Goal: Task Accomplishment & Management: Complete application form

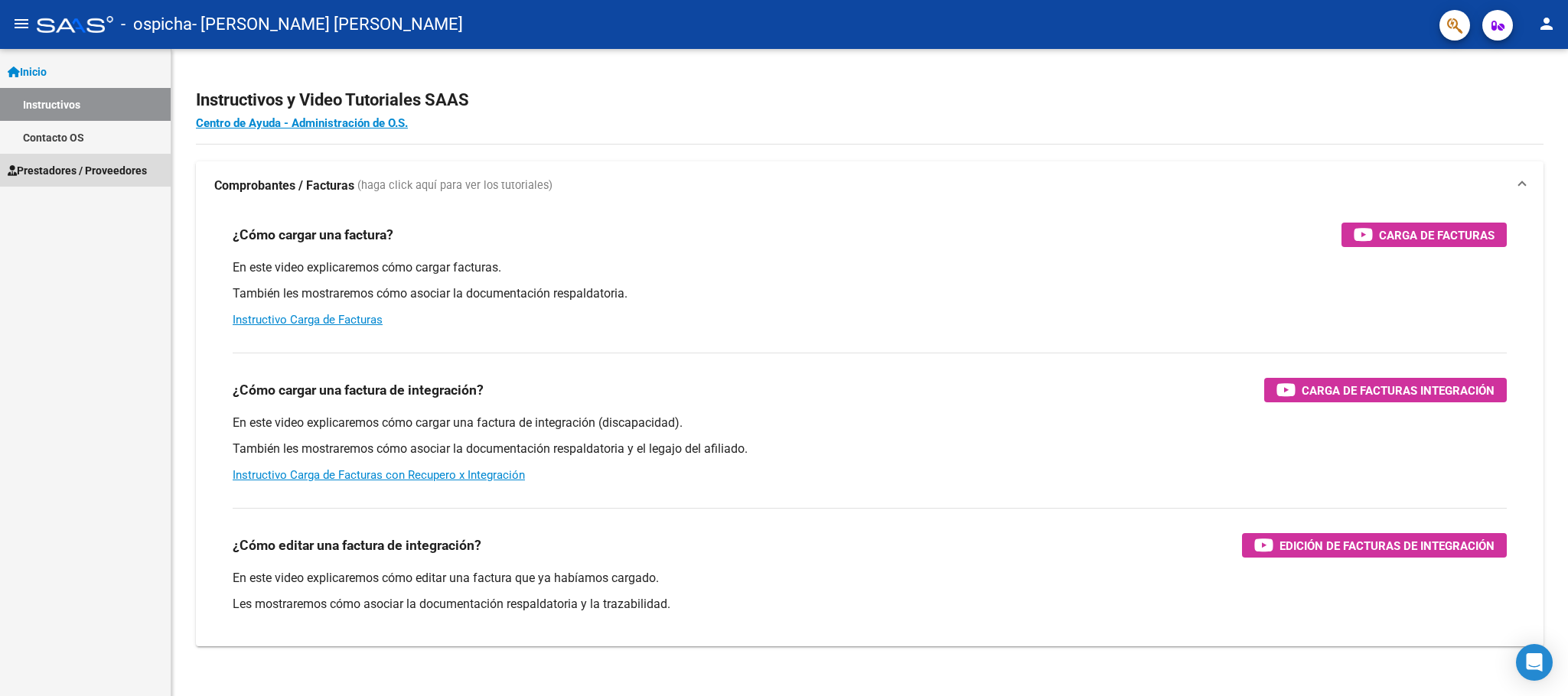
click at [69, 172] on span "Prestadores / Proveedores" at bounding box center [77, 171] width 139 height 17
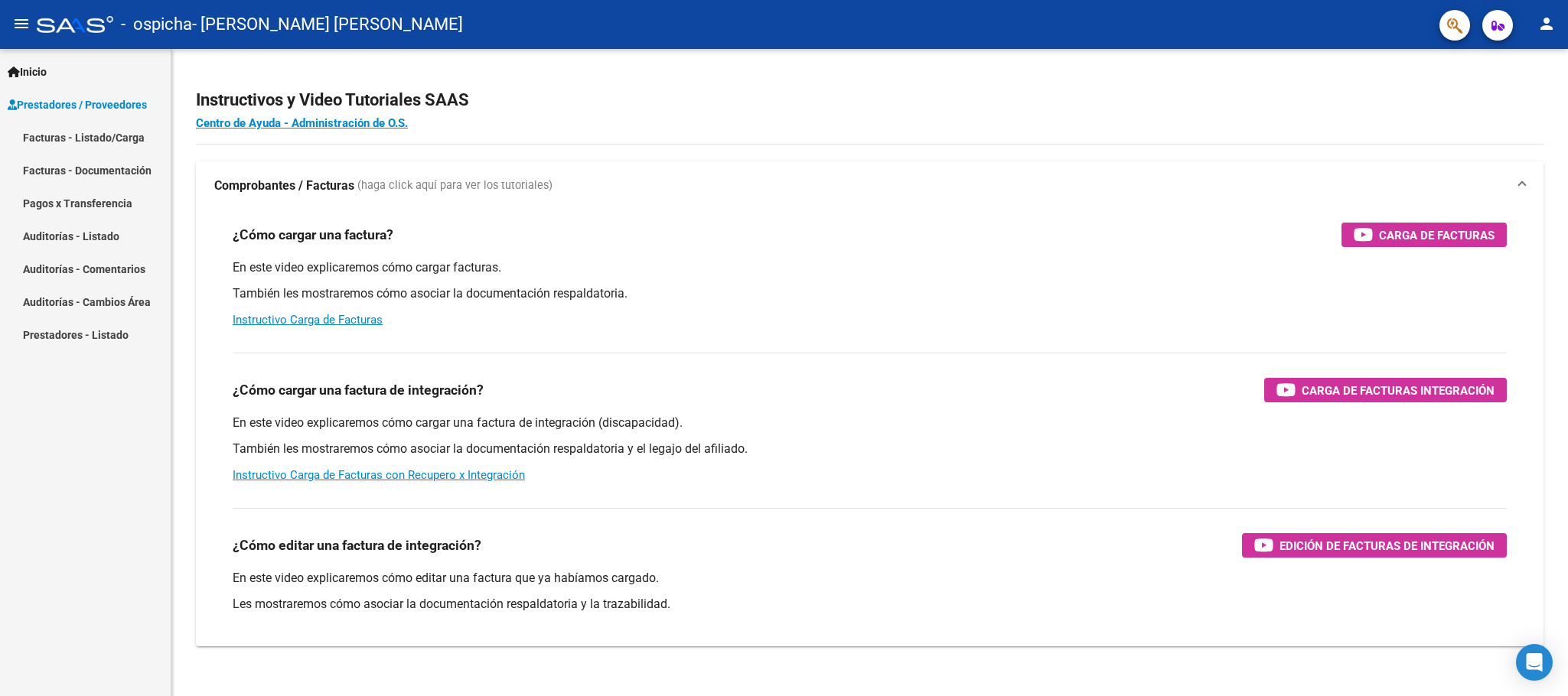
click at [78, 139] on link "Facturas - Listado/Carga" at bounding box center [85, 137] width 171 height 33
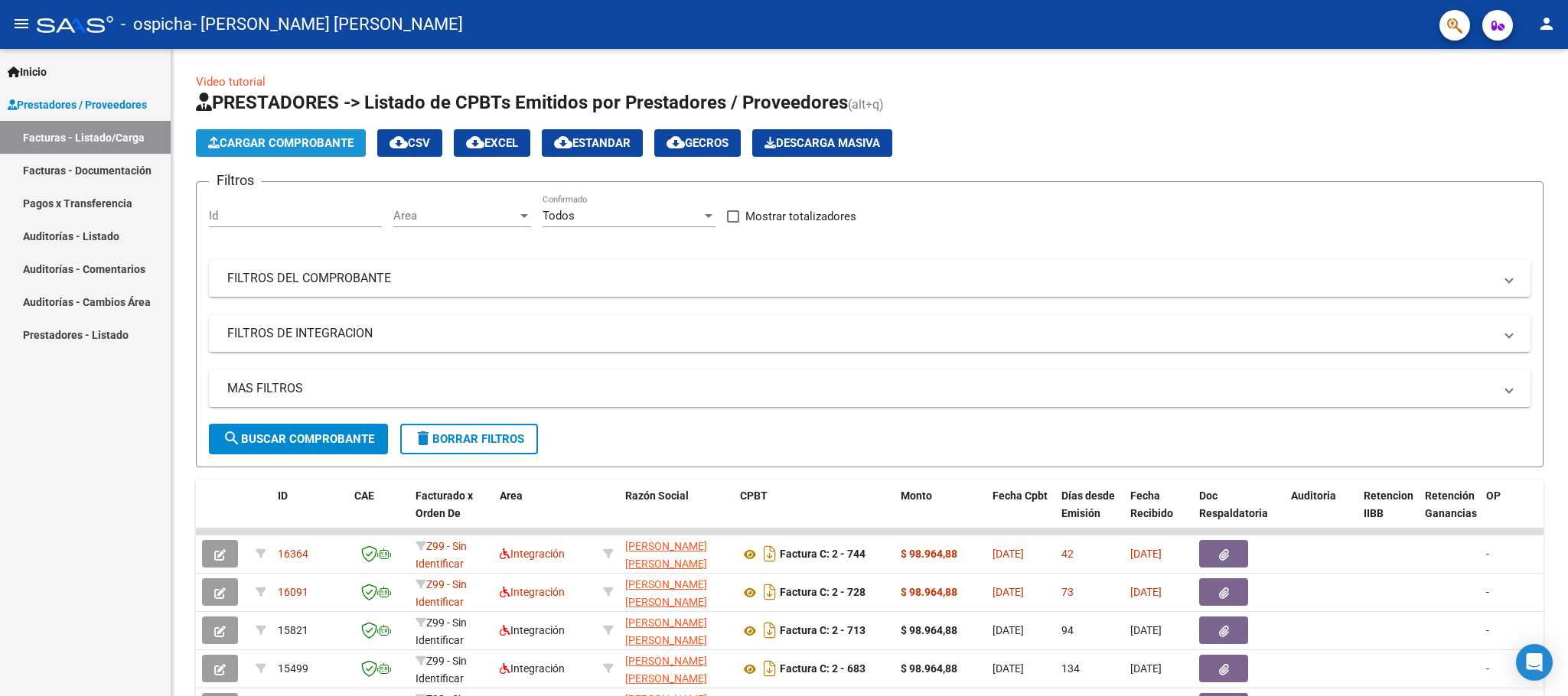
click at [279, 141] on span "Cargar Comprobante" at bounding box center [281, 143] width 145 height 14
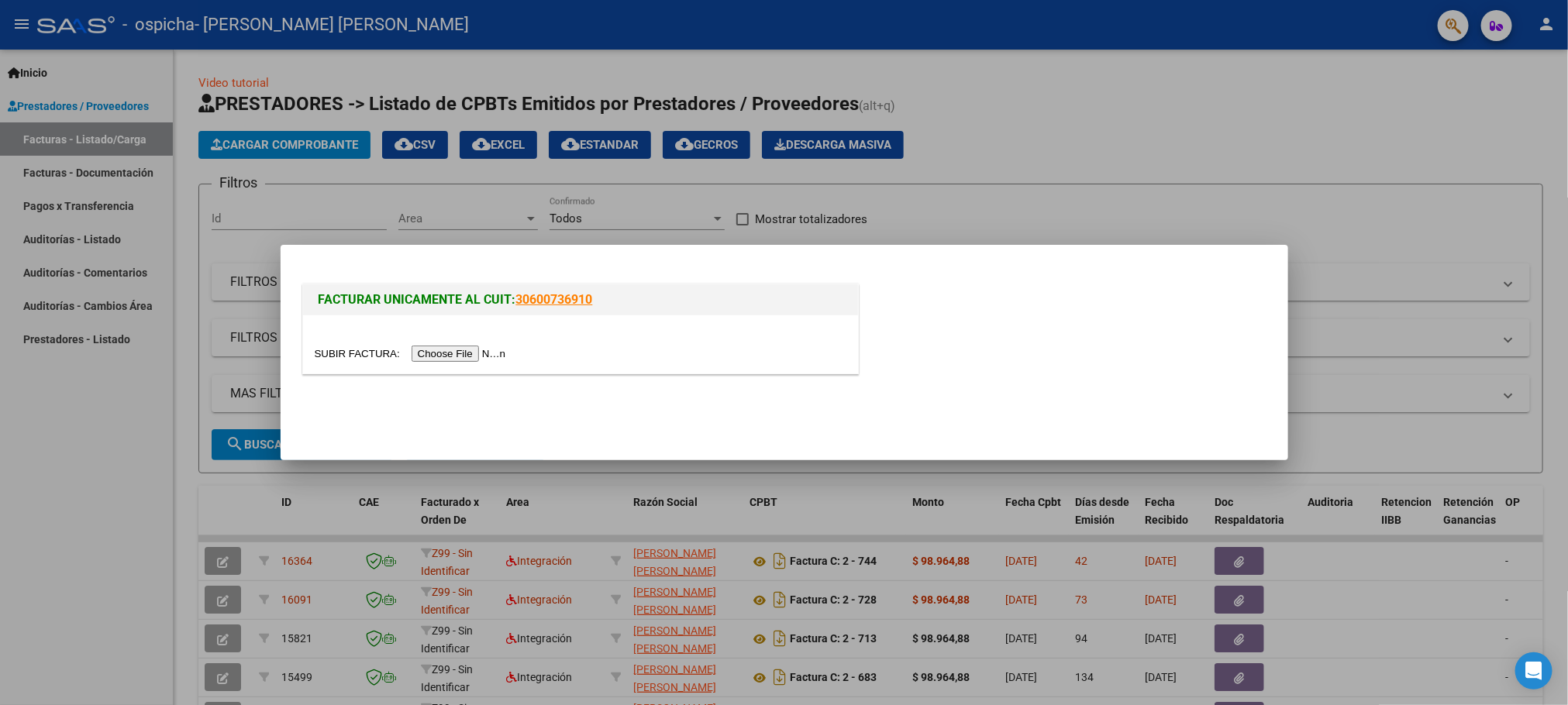
click at [461, 358] on input "file" at bounding box center [412, 353] width 196 height 16
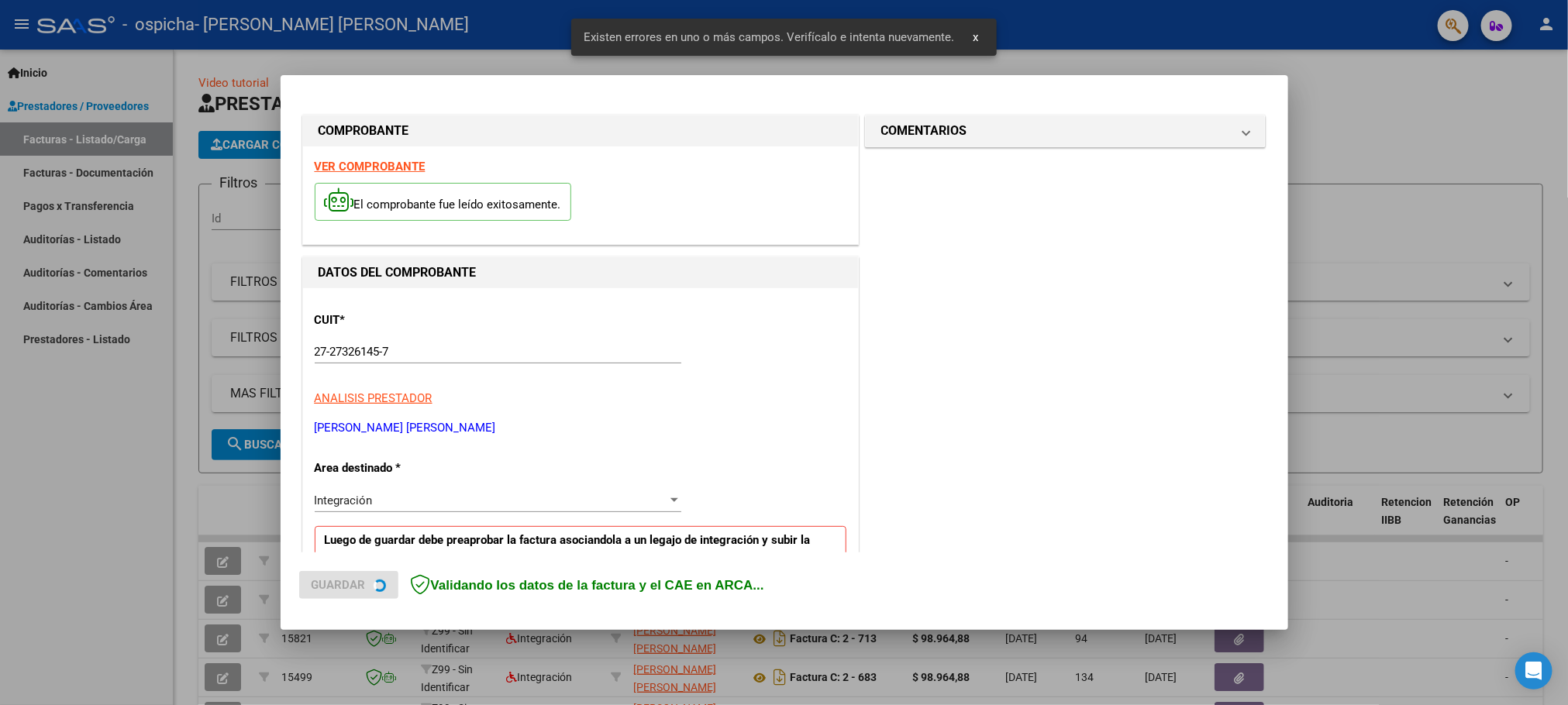
scroll to position [284, 0]
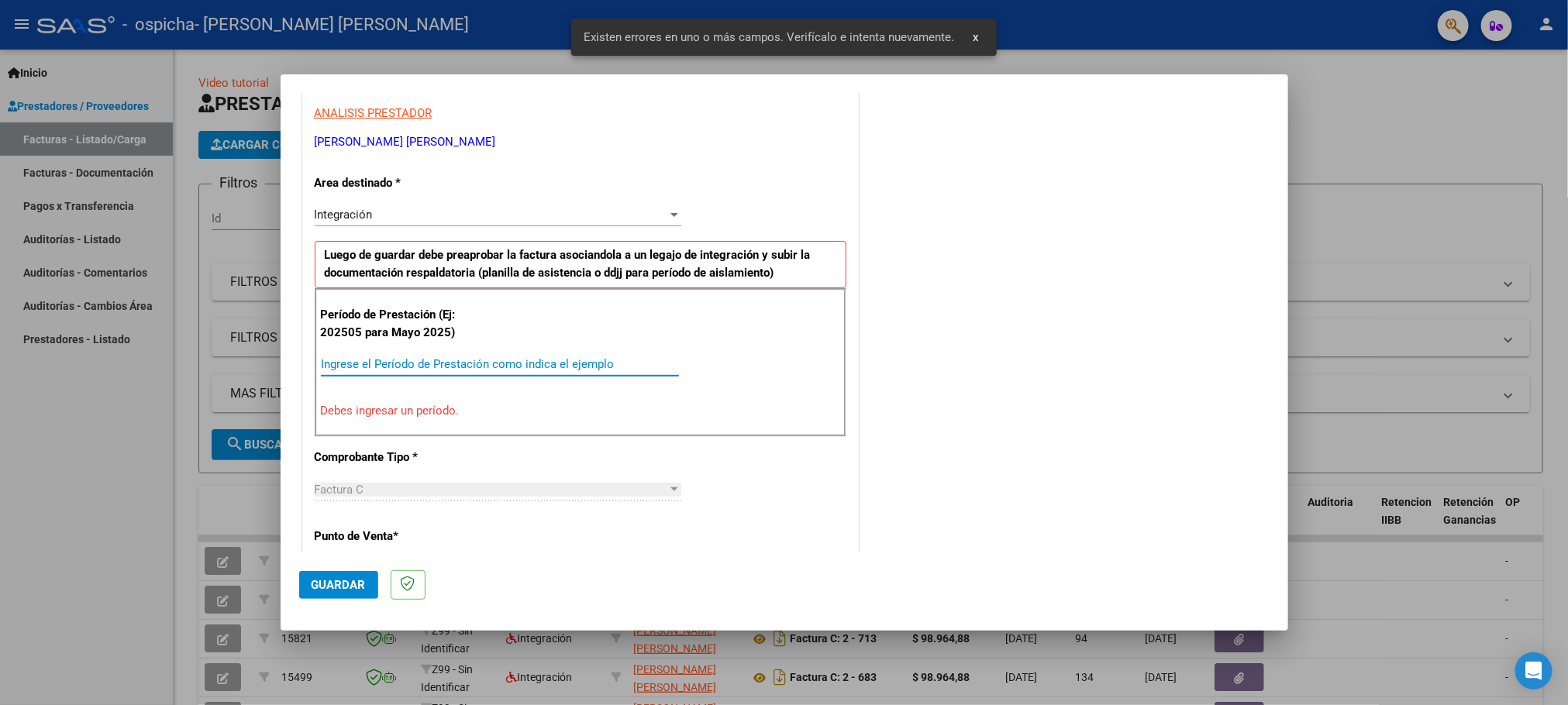
click at [524, 368] on input "Ingrese el Período de Prestación como indica el ejemplo" at bounding box center [500, 364] width 358 height 14
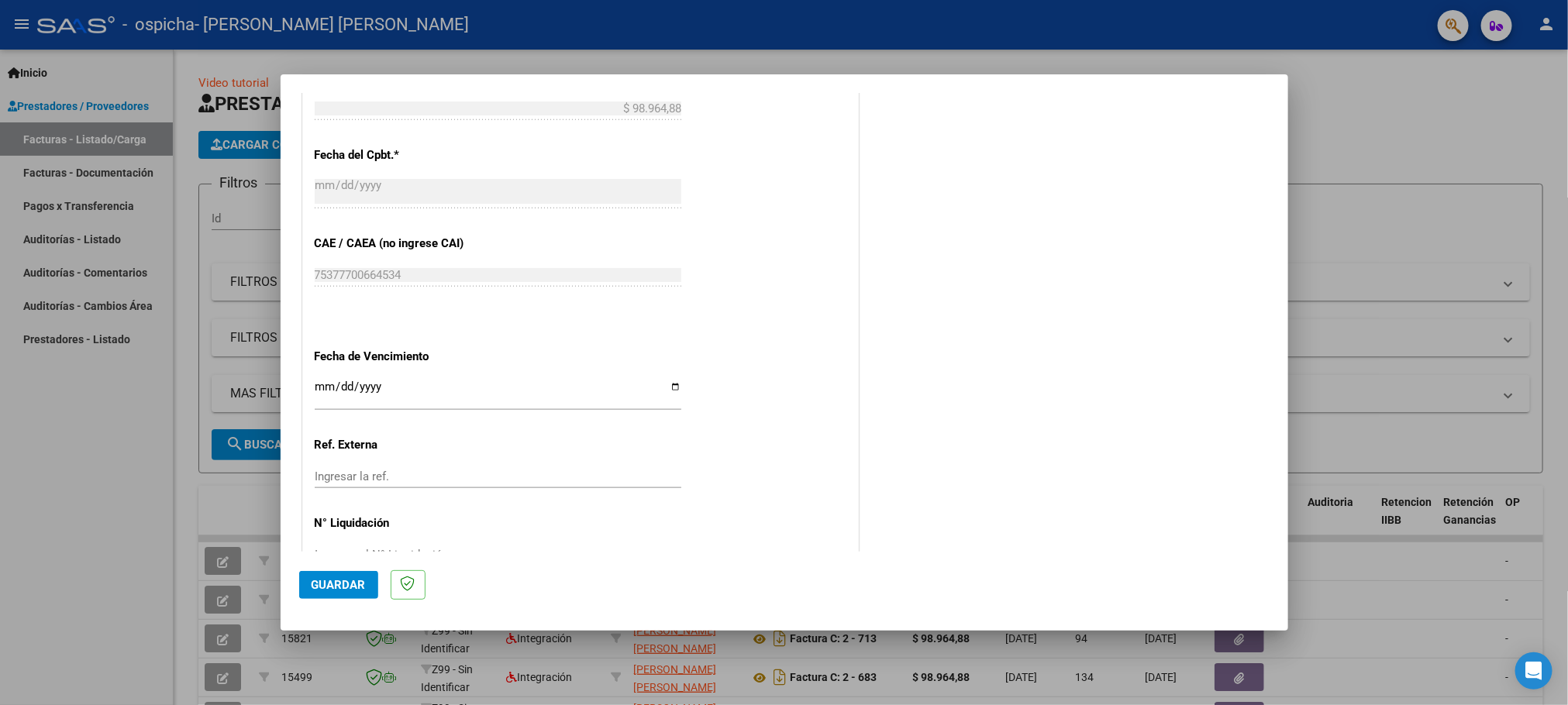
scroll to position [866, 0]
type input "202508"
click at [337, 589] on span "Guardar" at bounding box center [338, 584] width 54 height 14
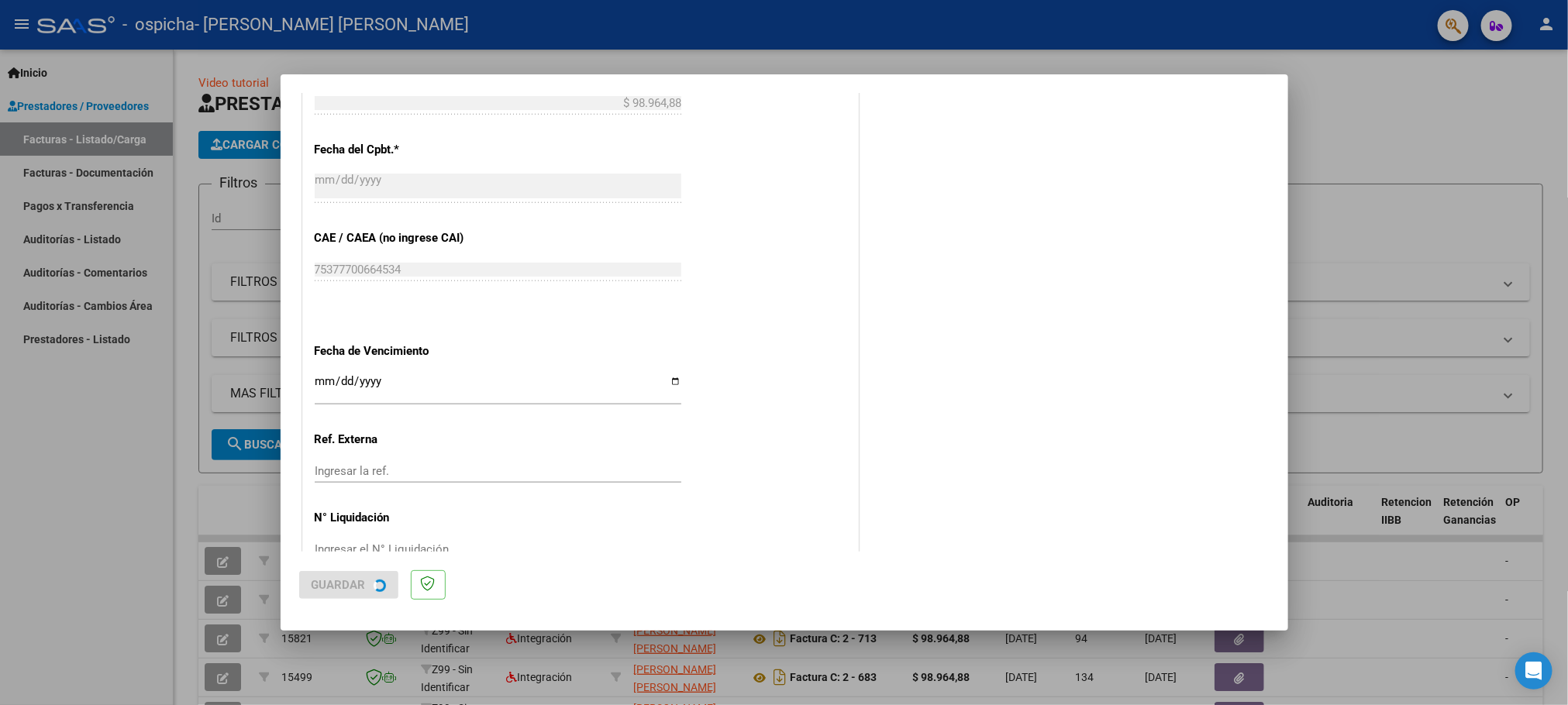
scroll to position [0, 0]
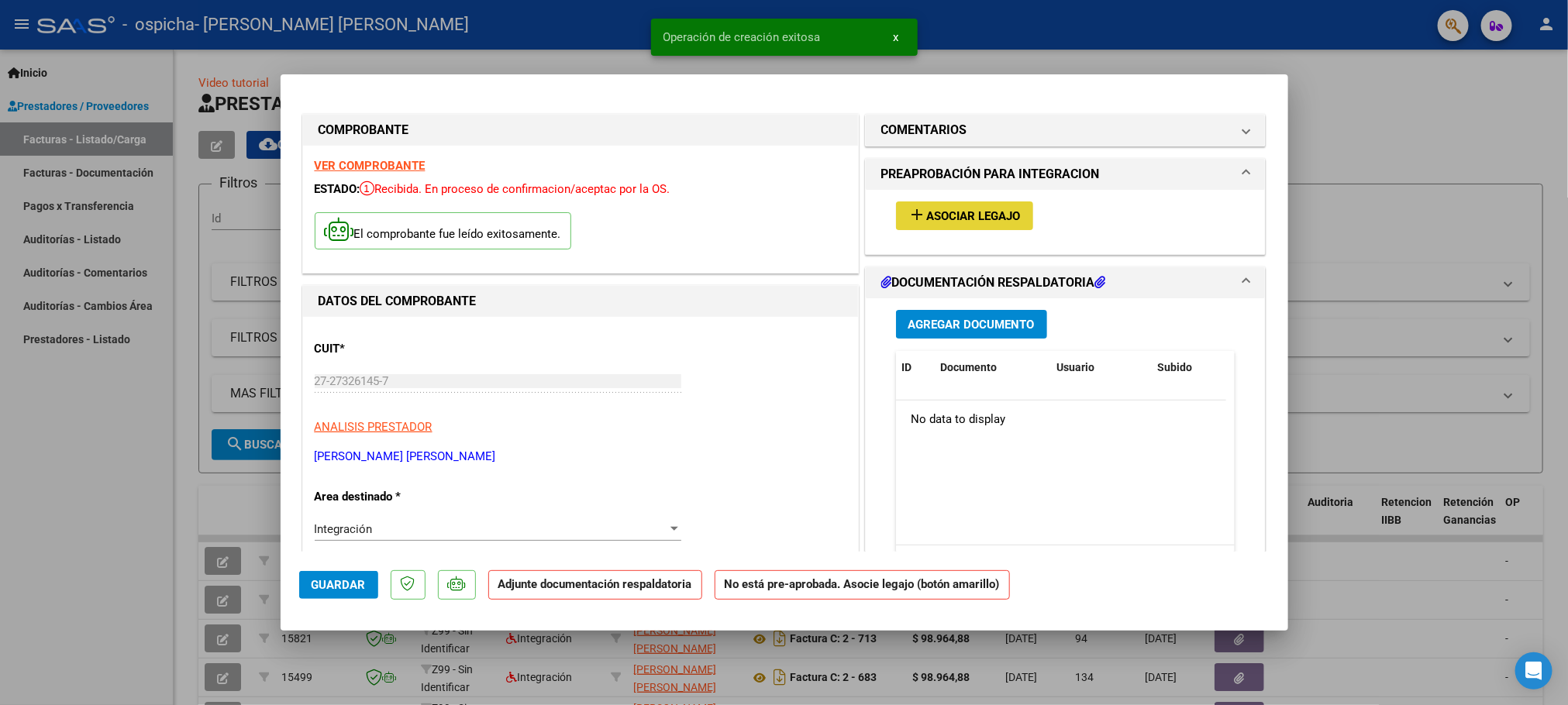
click at [949, 212] on span "Asociar Legajo" at bounding box center [973, 216] width 94 height 14
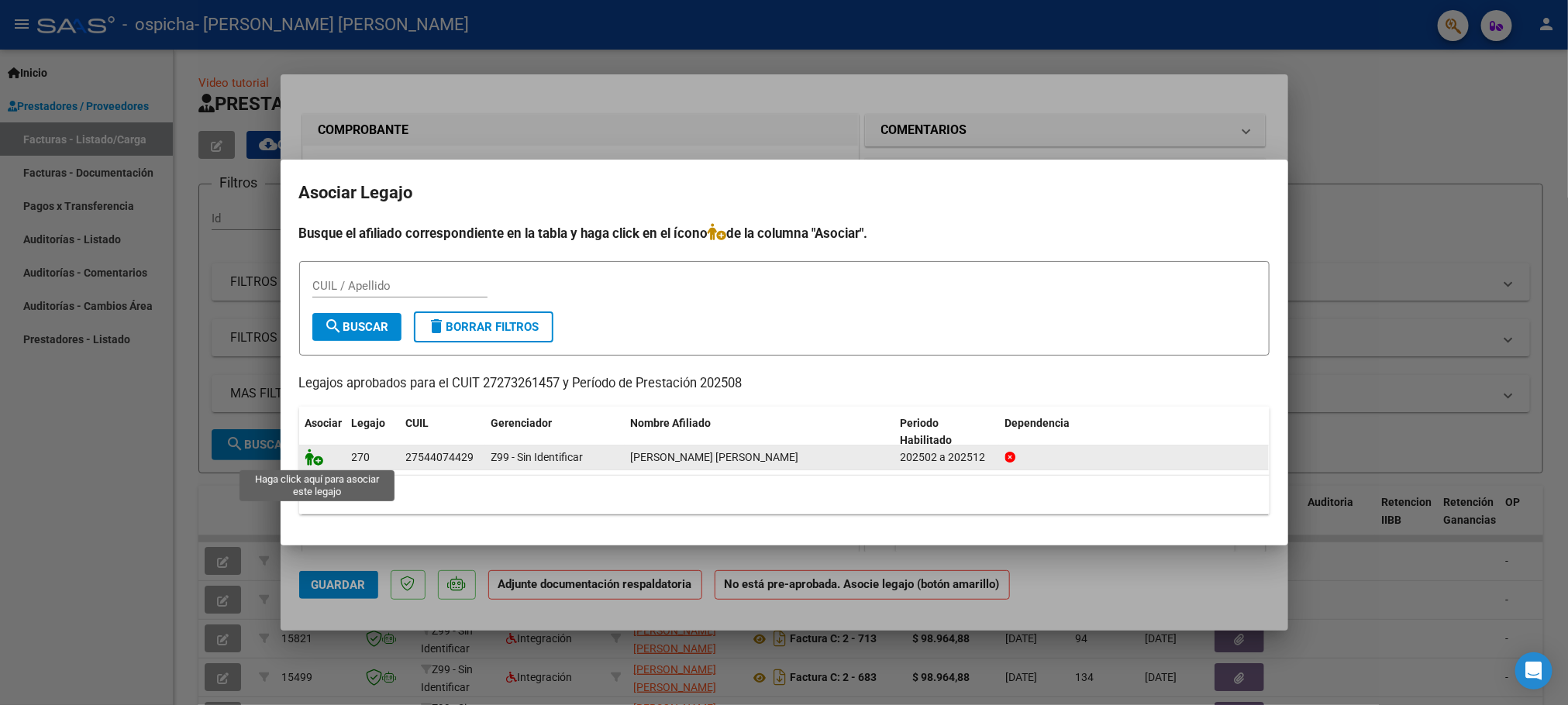
click at [319, 455] on icon at bounding box center [315, 457] width 19 height 17
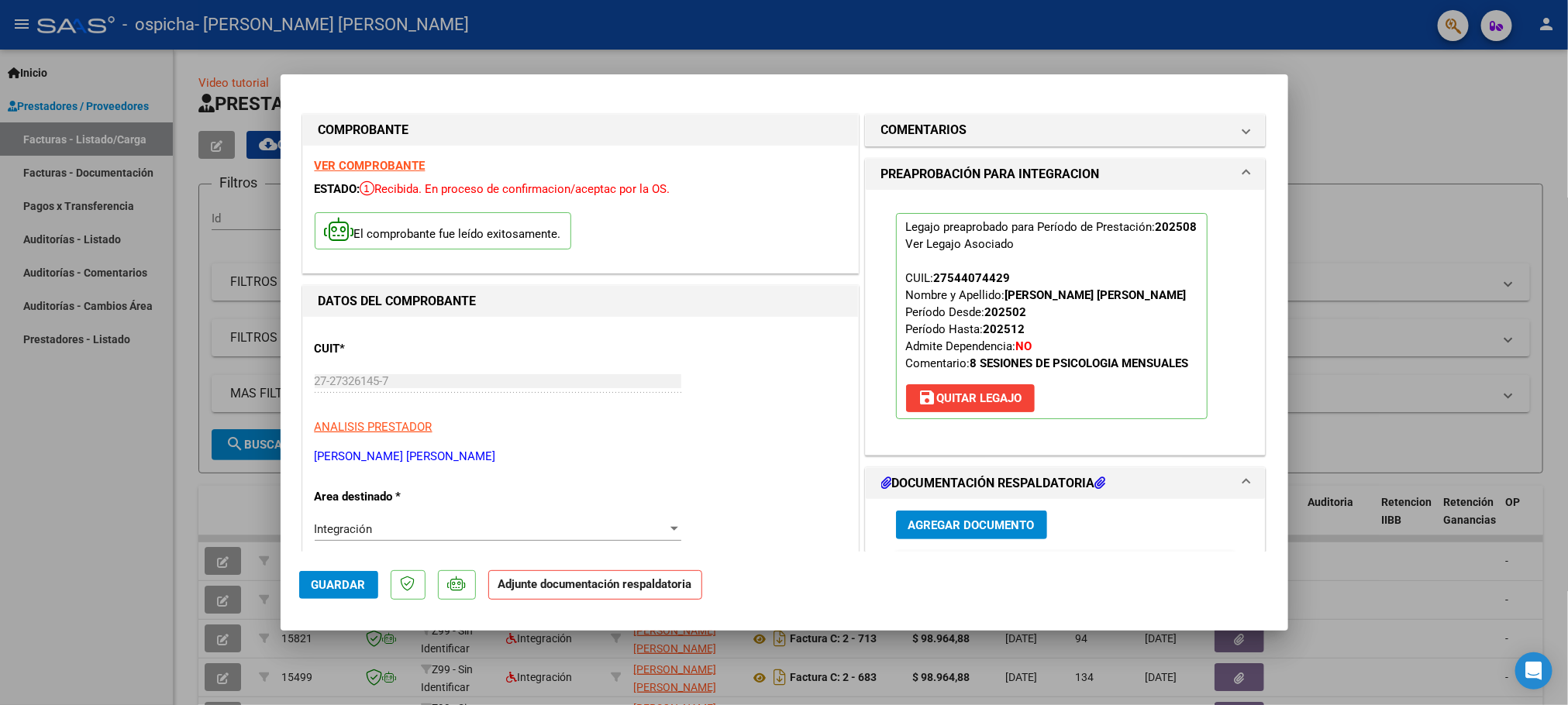
click at [950, 516] on button "Agregar Documento" at bounding box center [971, 524] width 151 height 29
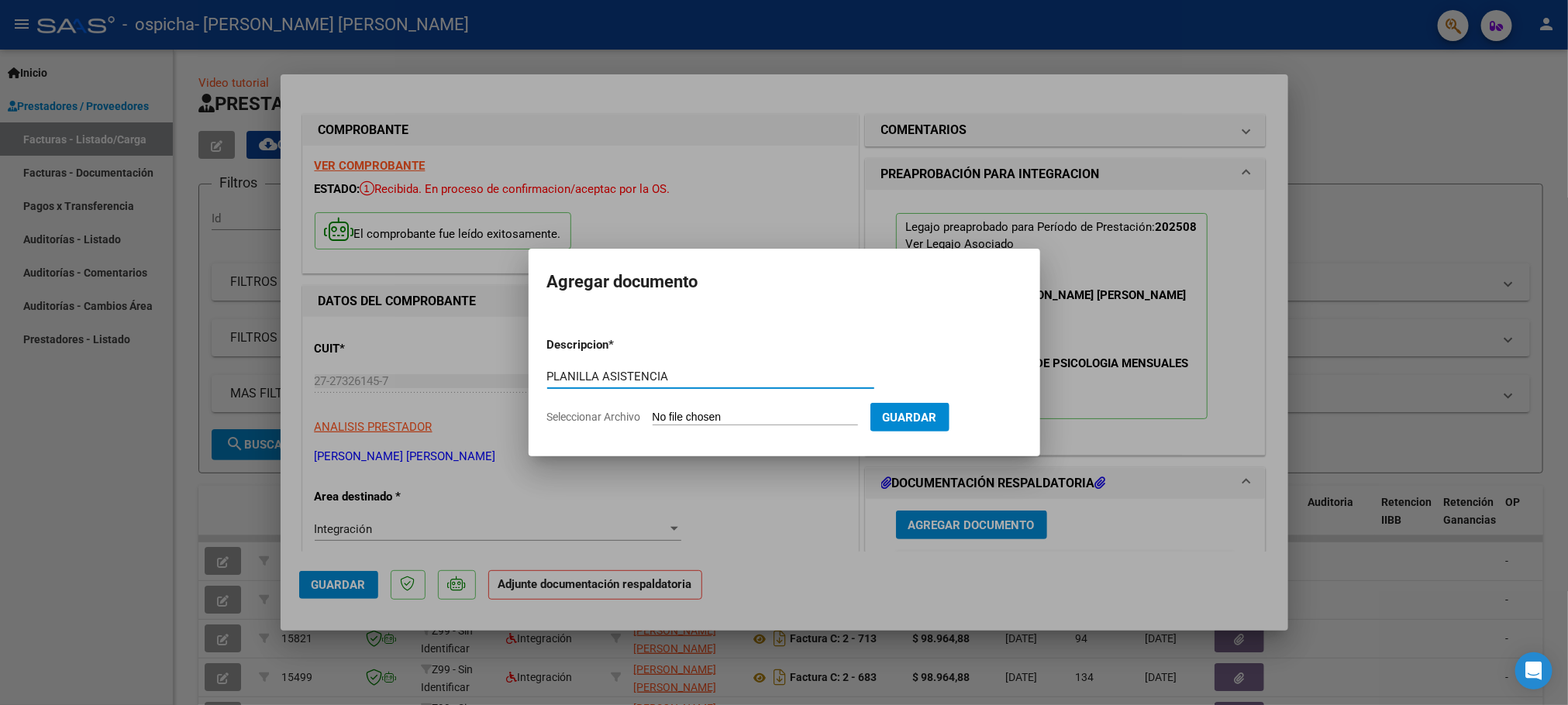
type input "PLANILLA ASISTENCIA"
click at [816, 408] on form "Descripcion * PLANILLA ASISTENCIA Escriba aquí una descripcion Seleccionar Arch…" at bounding box center [784, 381] width 474 height 113
click at [746, 413] on input "Seleccionar Archivo" at bounding box center [755, 417] width 205 height 14
type input "C:\fakepath\planilla asistencia agosto [PERSON_NAME] .pdf"
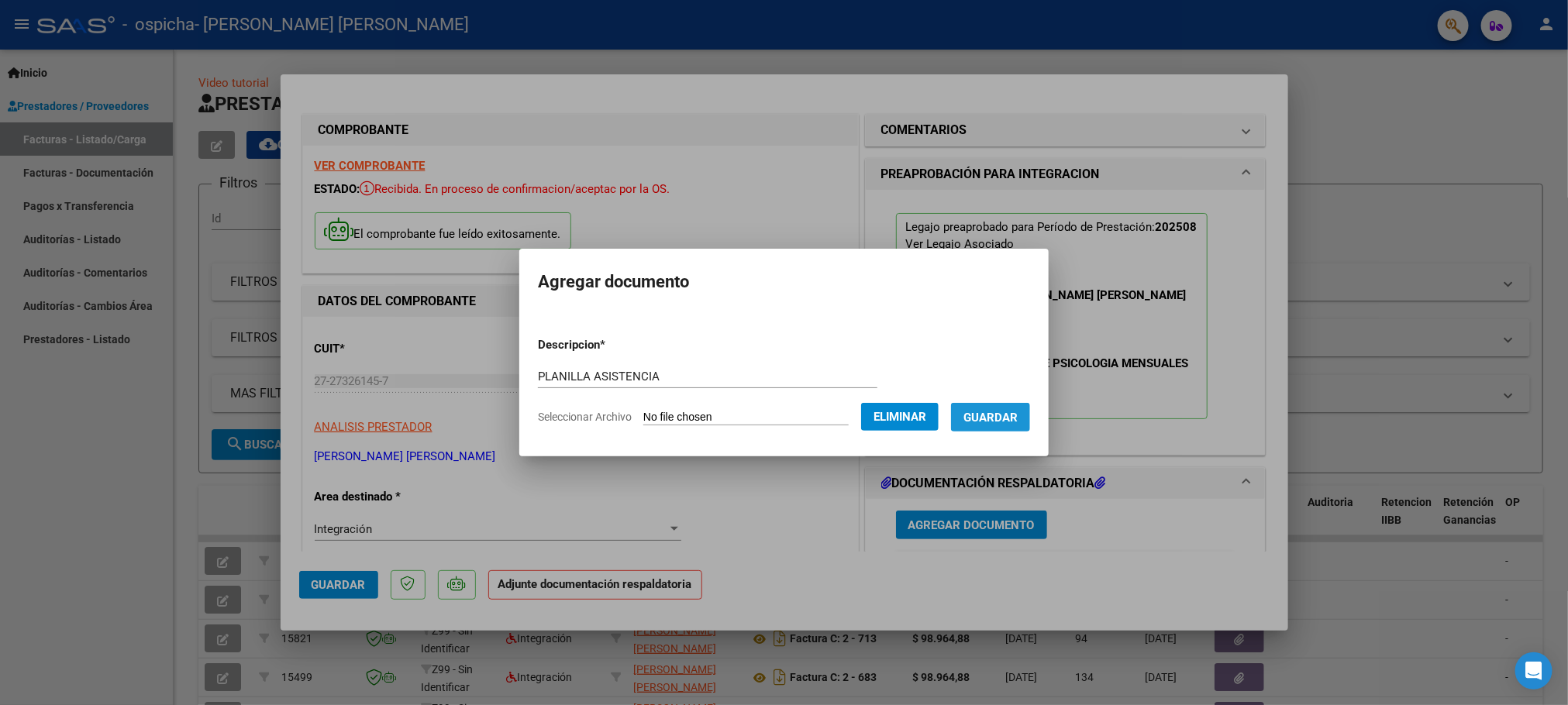
click at [1002, 418] on span "Guardar" at bounding box center [990, 417] width 54 height 14
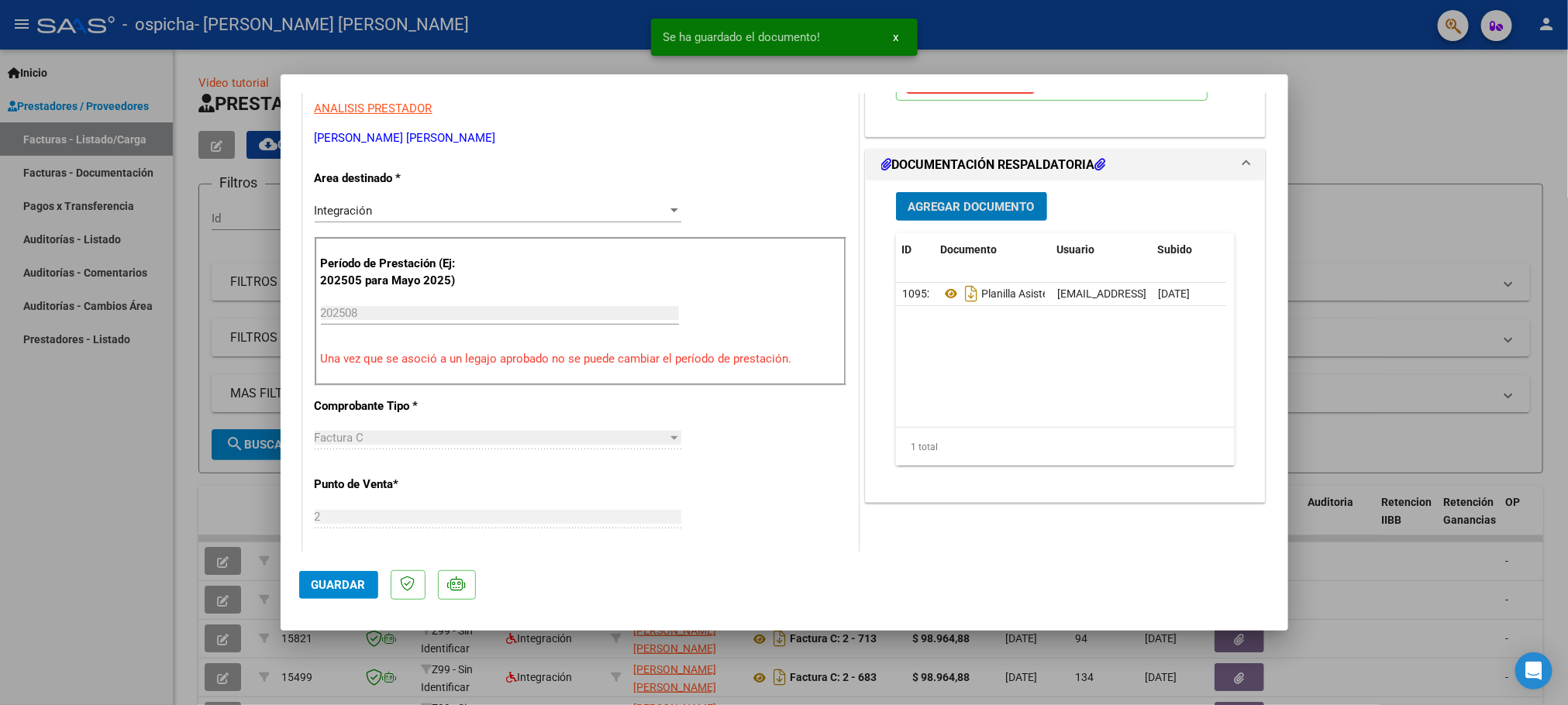
scroll to position [349, 0]
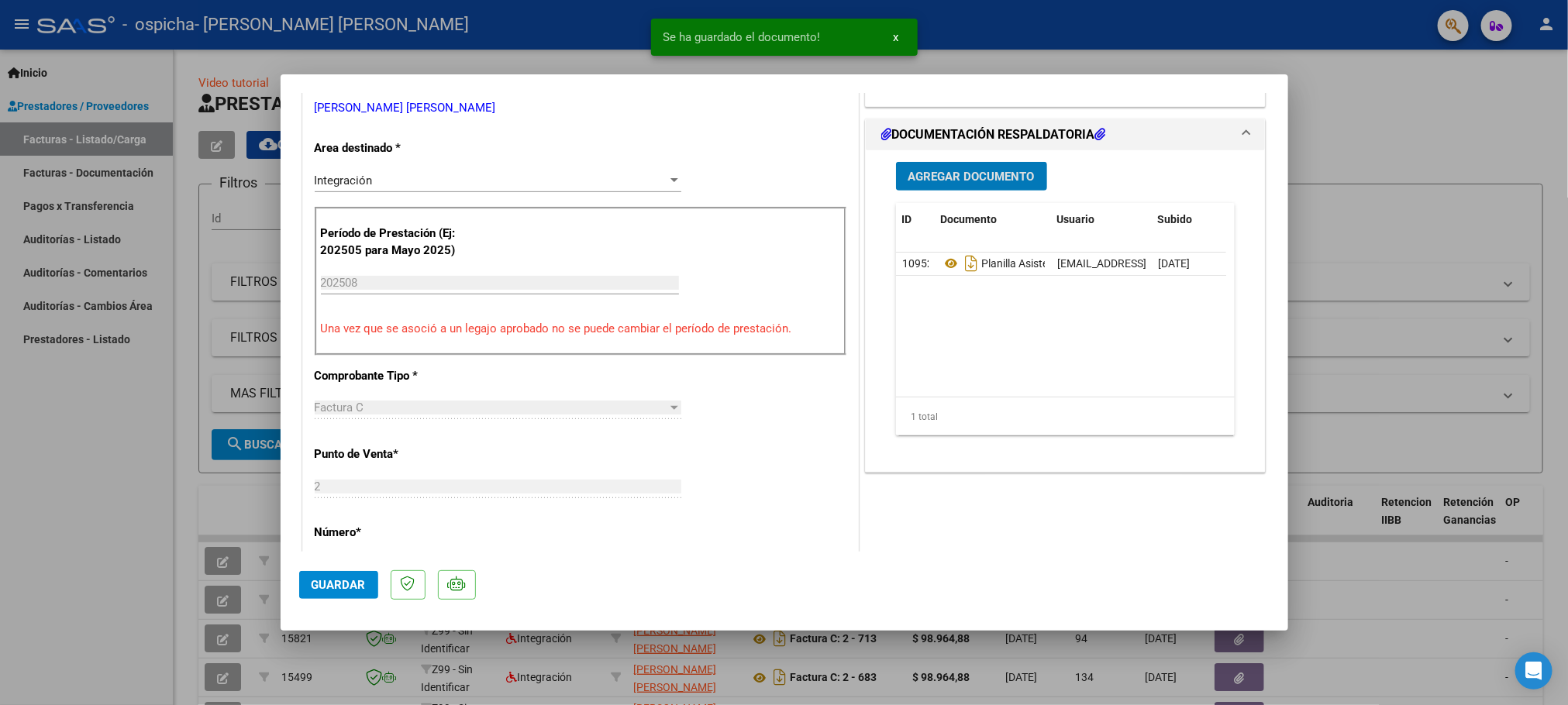
click at [961, 175] on span "Agregar Documento" at bounding box center [971, 177] width 126 height 14
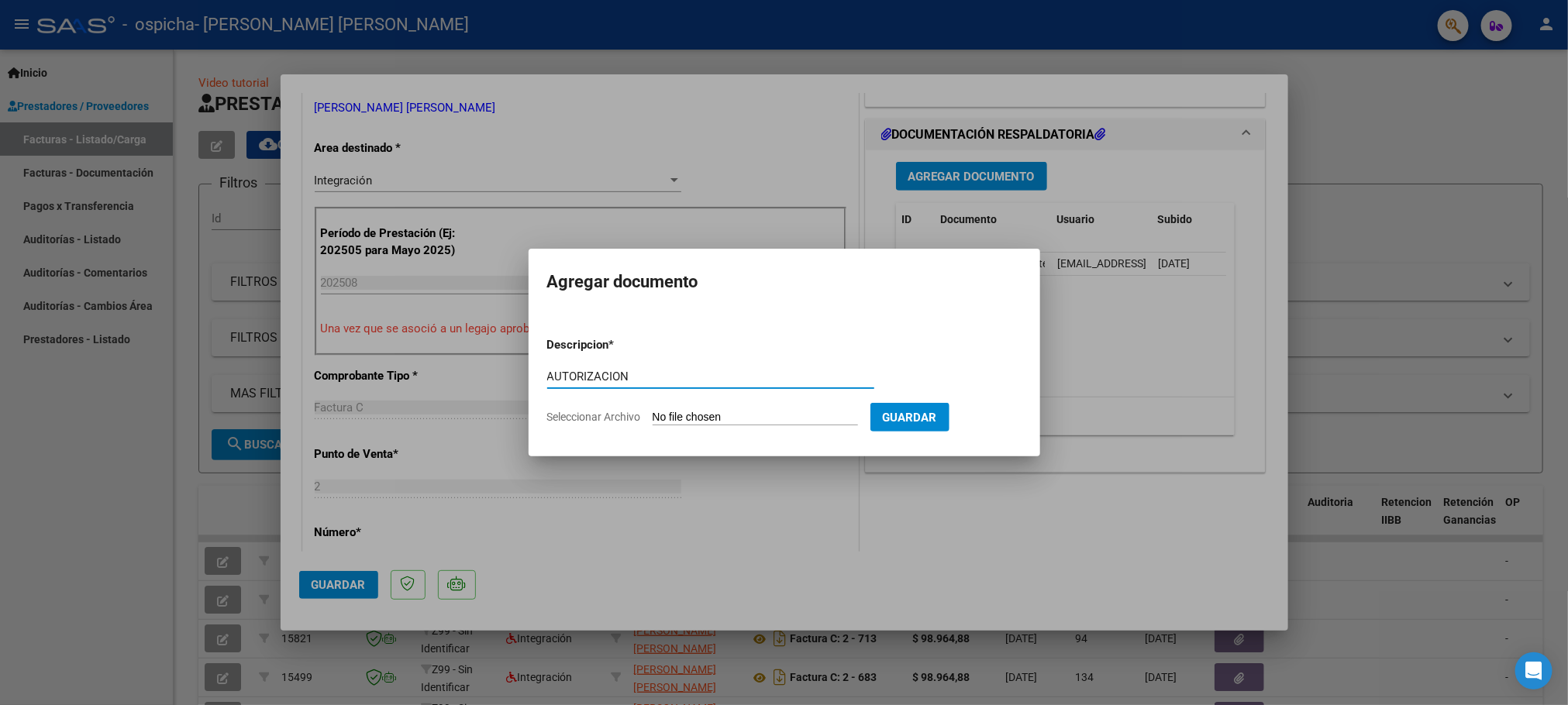
type input "AUTORIZACION"
click at [760, 410] on app-file-uploader "Seleccionar Archivo" at bounding box center [709, 416] width 323 height 14
click at [751, 417] on input "Seleccionar Archivo" at bounding box center [755, 417] width 205 height 14
type input "C:\fakepath\AUTORIZACION 2025.pdf"
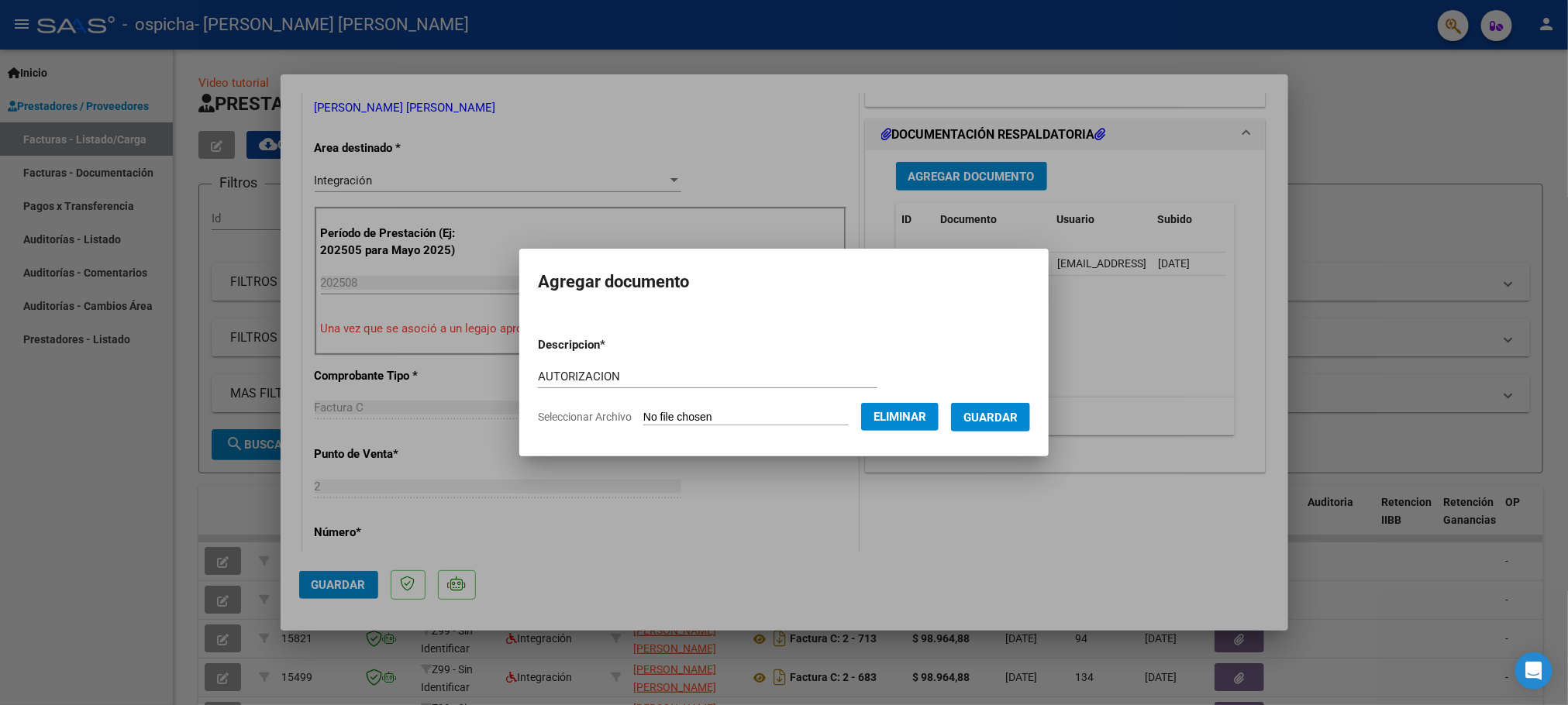
click at [984, 412] on span "Guardar" at bounding box center [990, 417] width 54 height 14
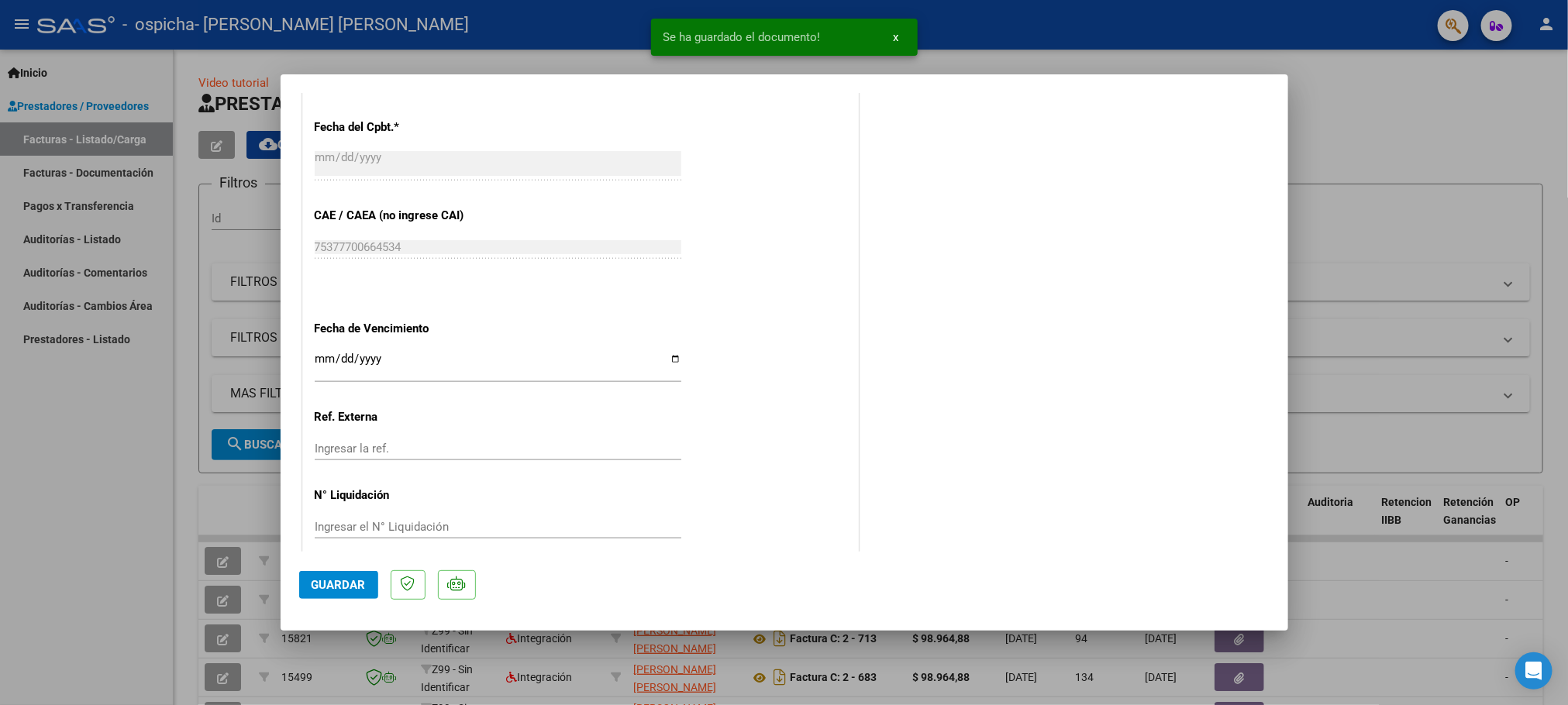
scroll to position [929, 0]
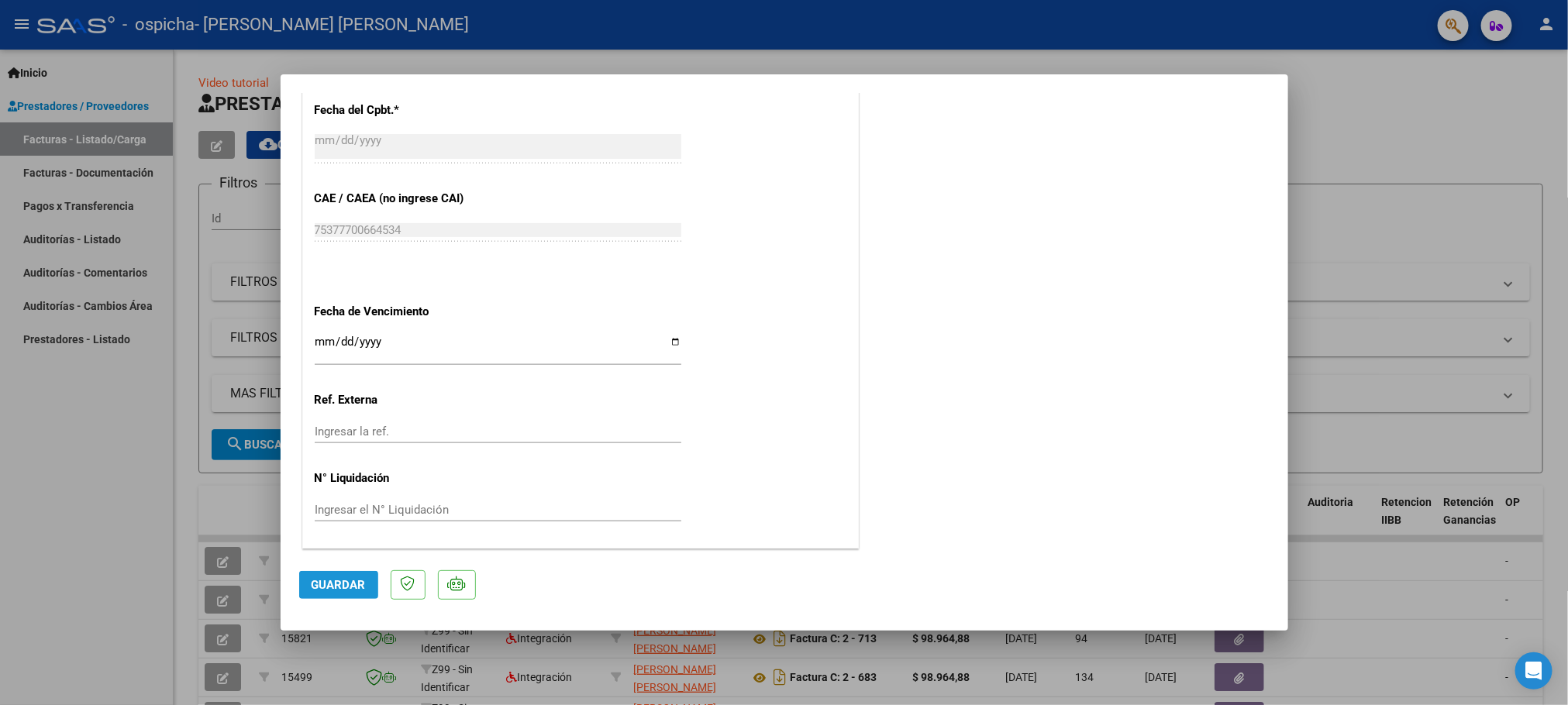
click at [342, 581] on span "Guardar" at bounding box center [338, 584] width 54 height 14
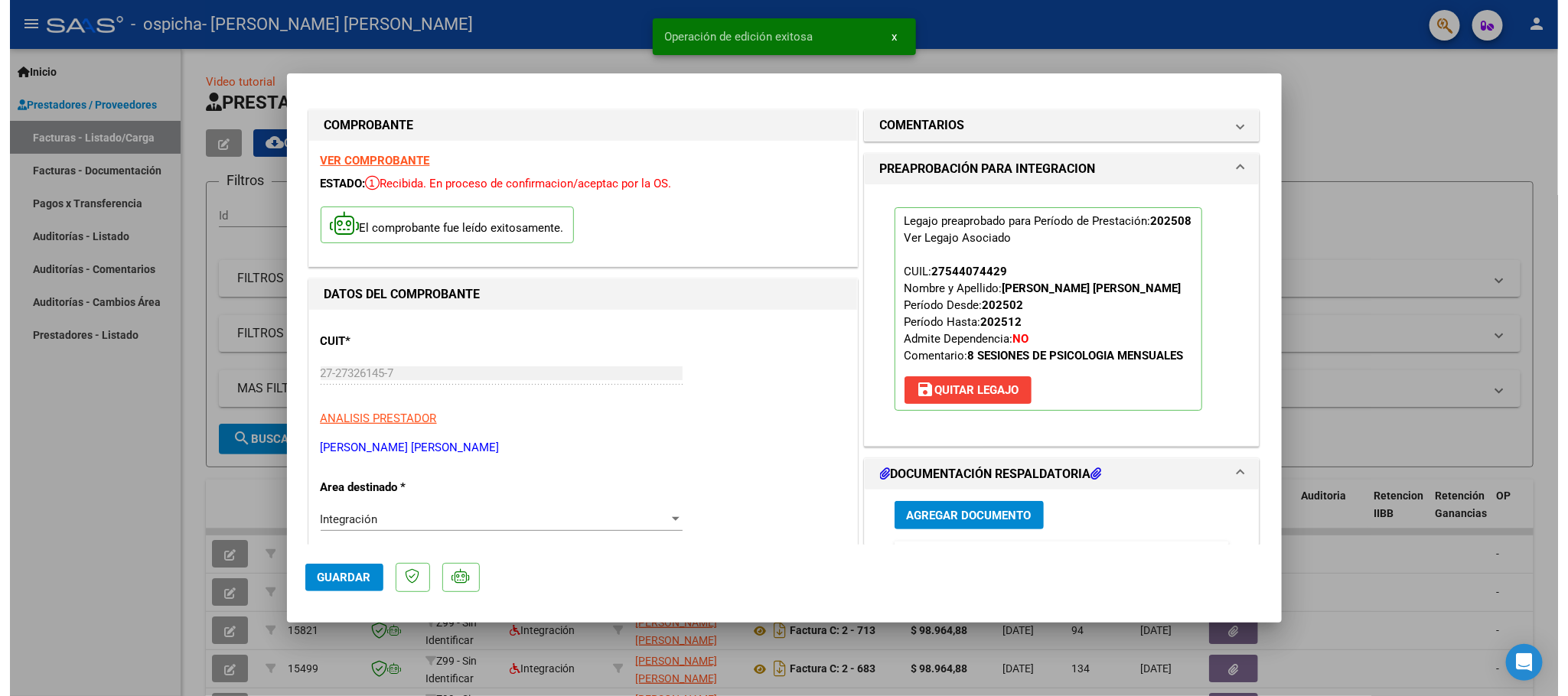
scroll to position [0, 0]
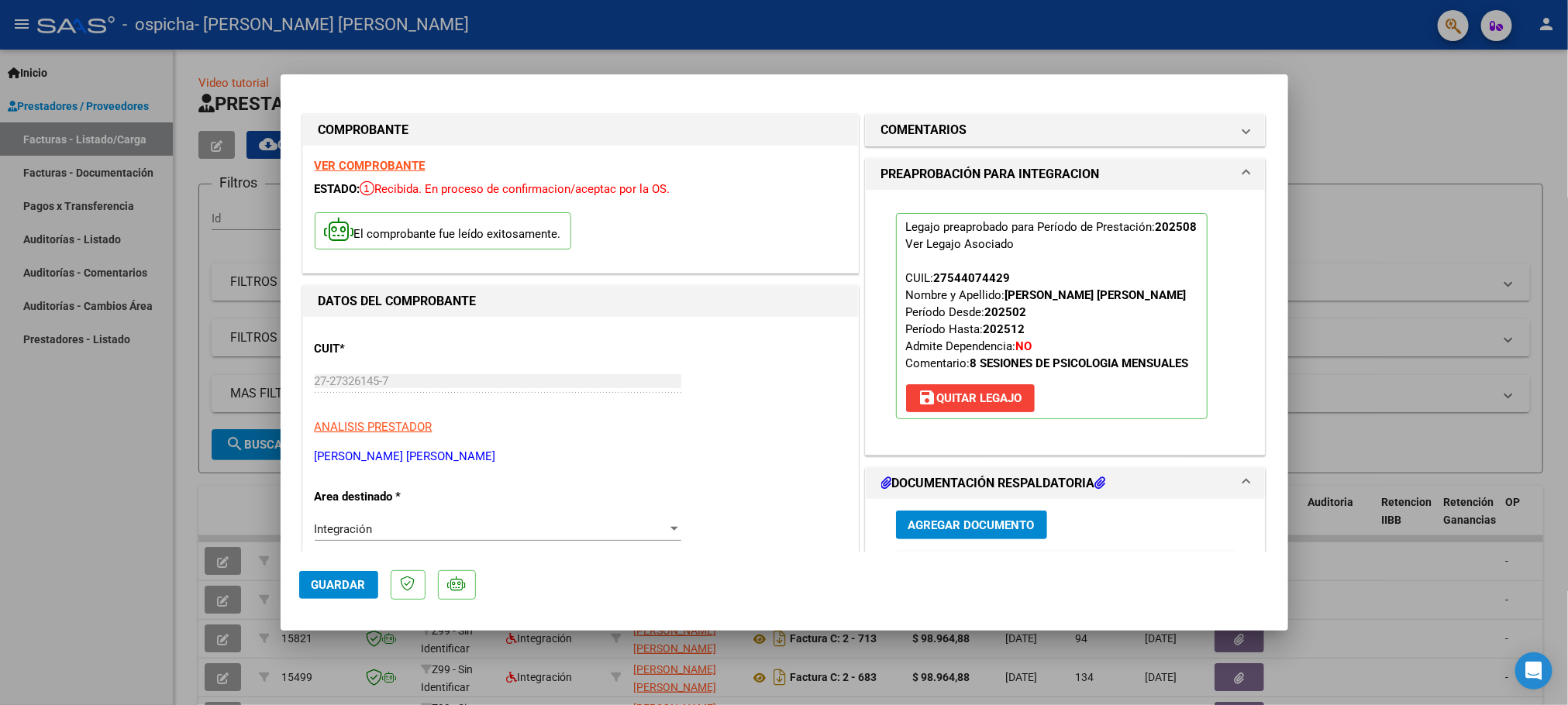
click at [1407, 119] on div at bounding box center [784, 352] width 1568 height 705
